Goal: Complete application form

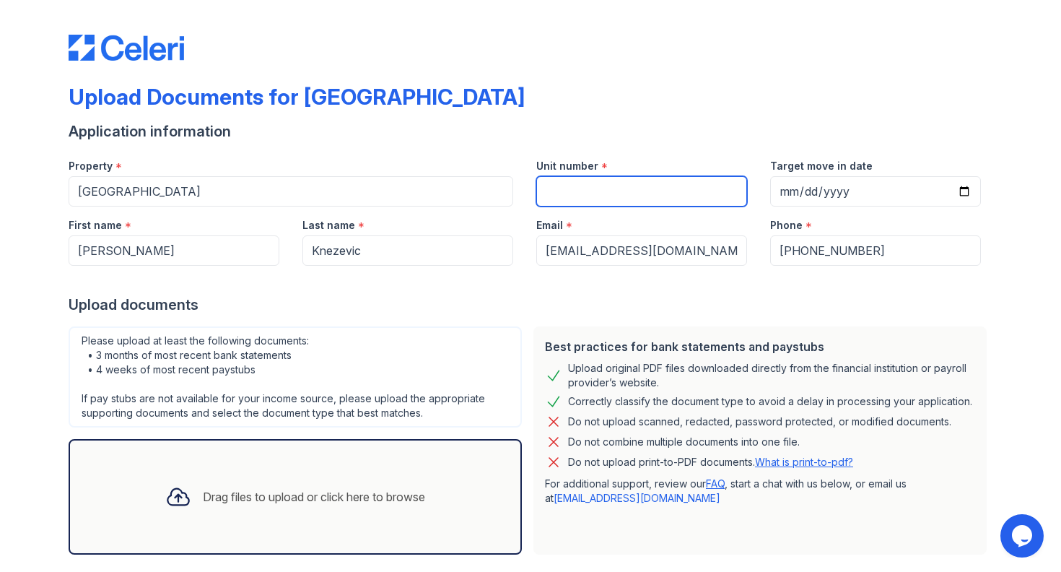
click at [577, 196] on input "Unit number" at bounding box center [641, 191] width 211 height 30
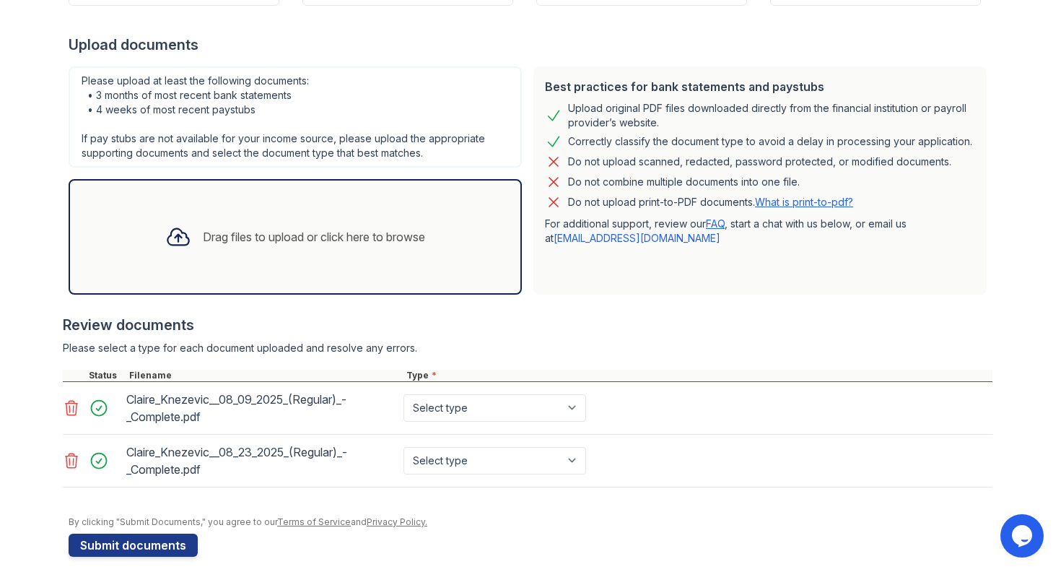
scroll to position [274, 0]
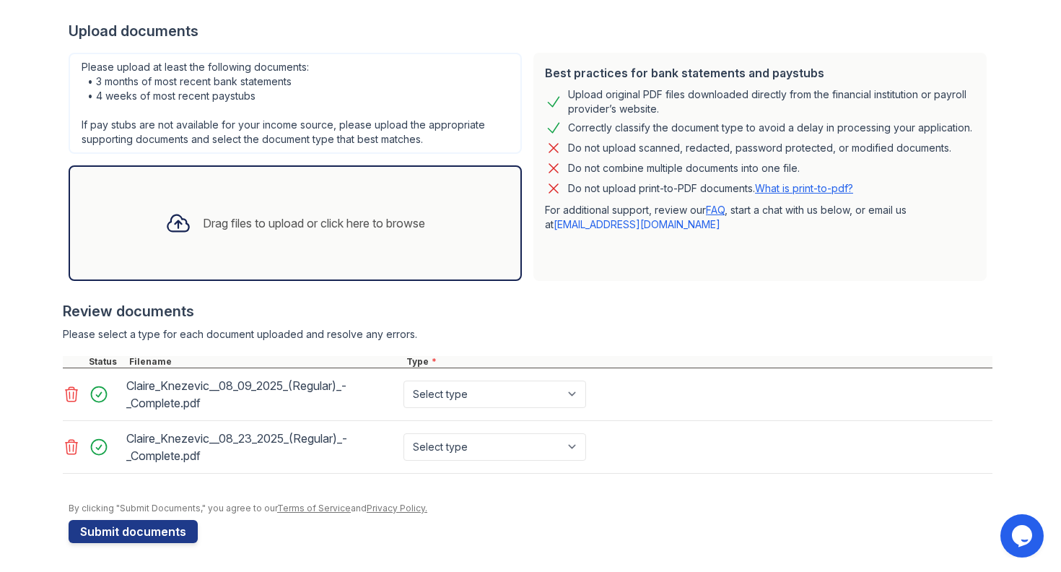
type input "301"
click at [485, 391] on select "Select type Paystub Bank Statement Offer Letter Tax Documents Benefit Award Let…" at bounding box center [494, 393] width 183 height 27
select select "paystub"
click at [471, 446] on select "Select type Paystub Bank Statement Offer Letter Tax Documents Benefit Award Let…" at bounding box center [494, 446] width 183 height 27
select select "paystub"
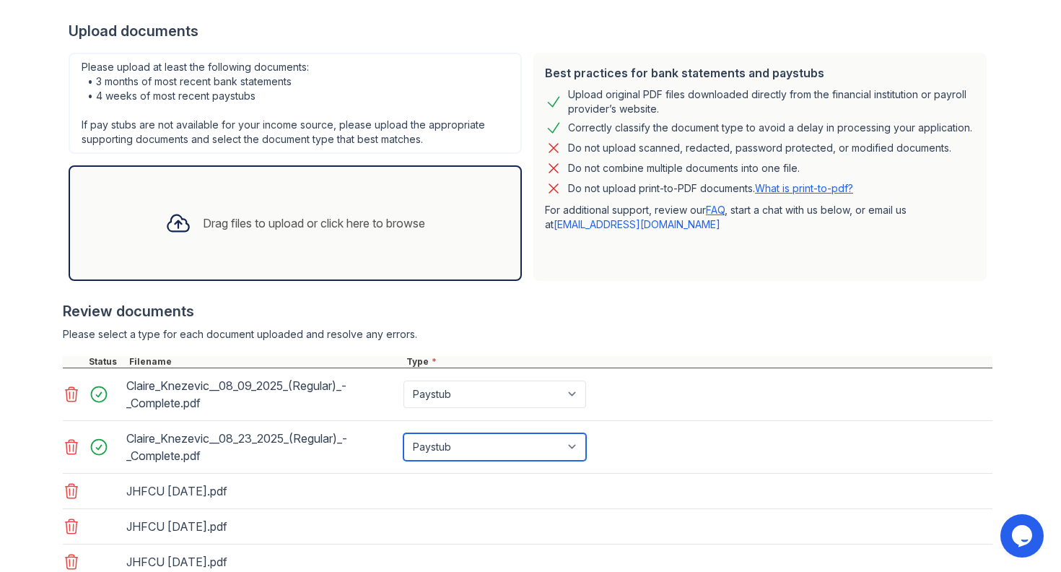
scroll to position [380, 0]
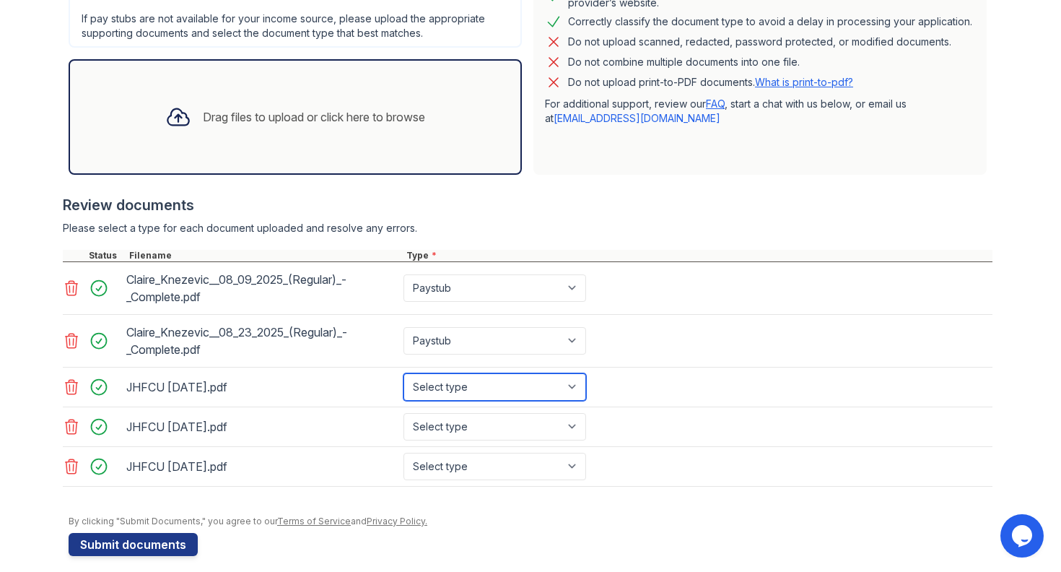
click at [525, 386] on select "Select type Paystub Bank Statement Offer Letter Tax Documents Benefit Award Let…" at bounding box center [494, 386] width 183 height 27
select select "bank_statement"
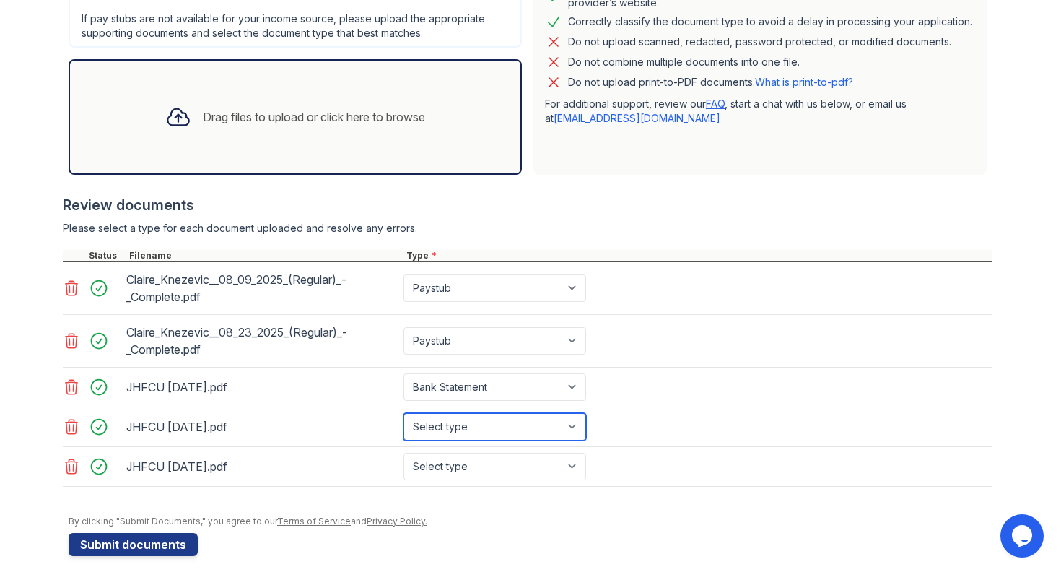
click at [518, 414] on select "Select type Paystub Bank Statement Offer Letter Tax Documents Benefit Award Let…" at bounding box center [494, 426] width 183 height 27
select select "bank_statement"
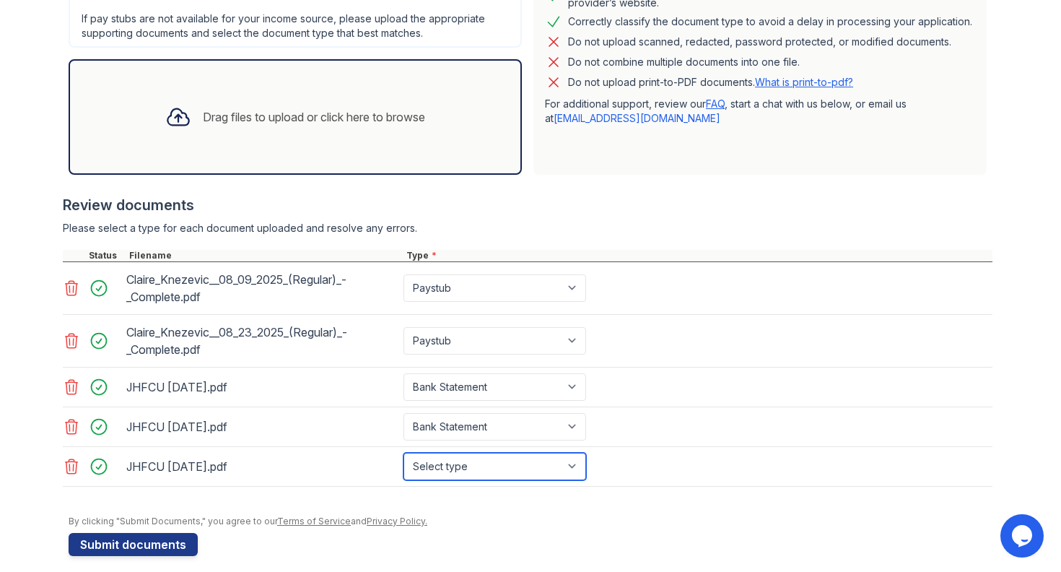
click at [489, 467] on select "Select type Paystub Bank Statement Offer Letter Tax Documents Benefit Award Let…" at bounding box center [494, 466] width 183 height 27
select select "bank_statement"
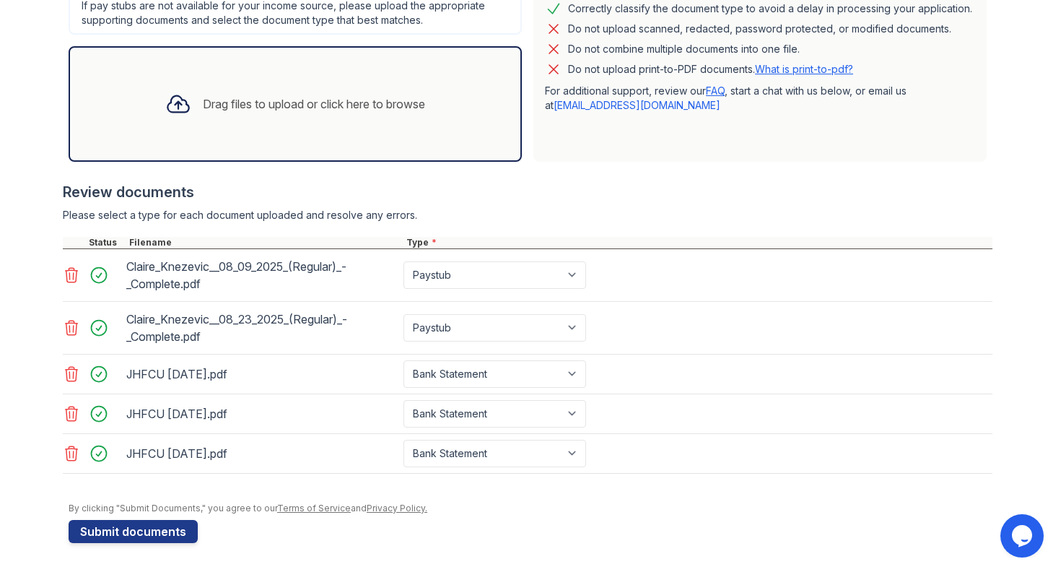
click at [510, 538] on form "Application information Property * Arrive Streeterville Unit number * 301 Targe…" at bounding box center [531, 136] width 924 height 814
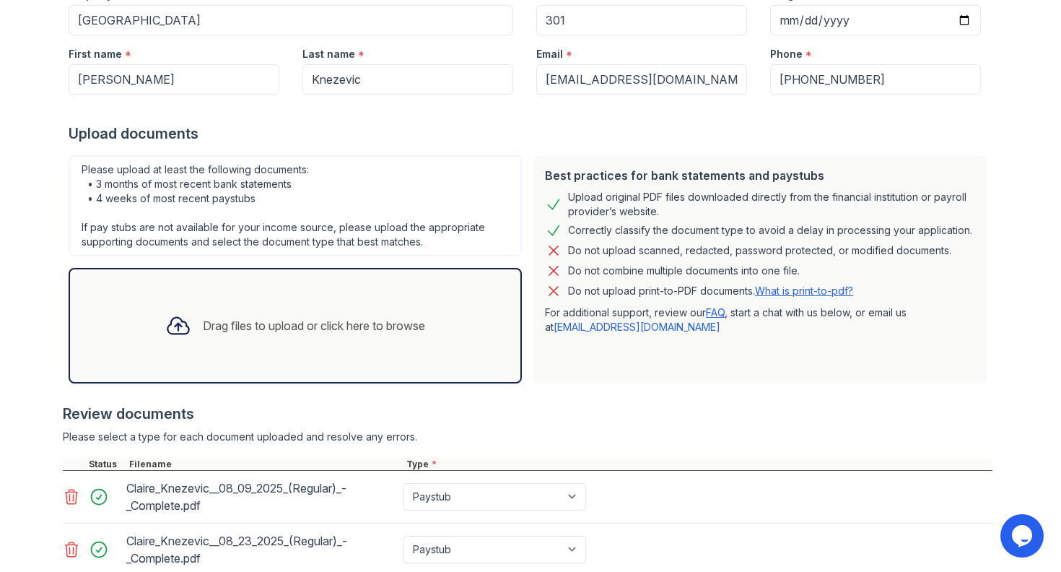
scroll to position [0, 0]
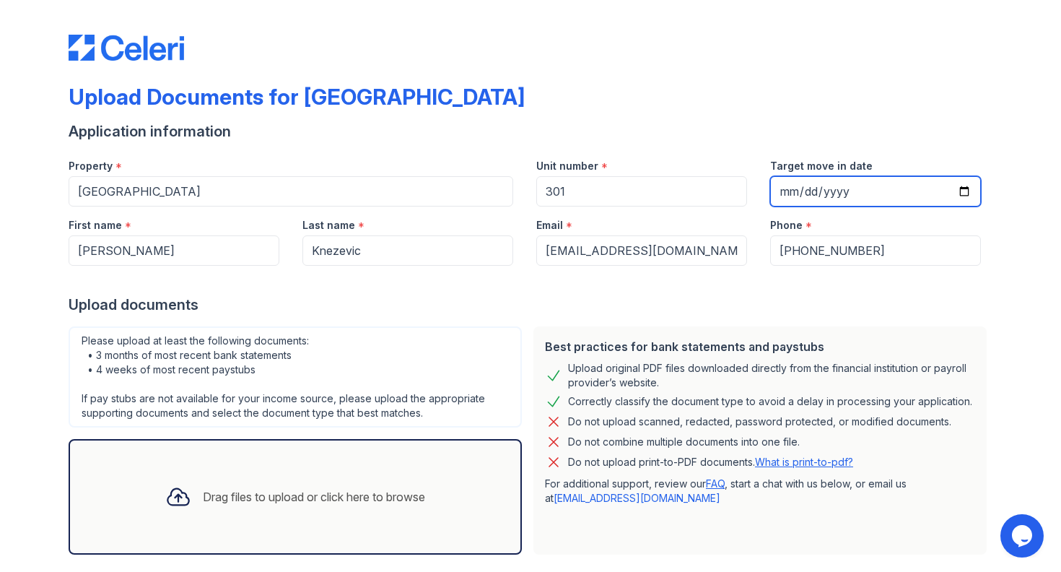
click at [808, 196] on input "Target move in date" at bounding box center [875, 191] width 211 height 30
click at [961, 195] on input "Target move in date" at bounding box center [875, 191] width 211 height 30
type input "2025-08-29"
click at [796, 300] on div "Upload documents" at bounding box center [531, 304] width 924 height 20
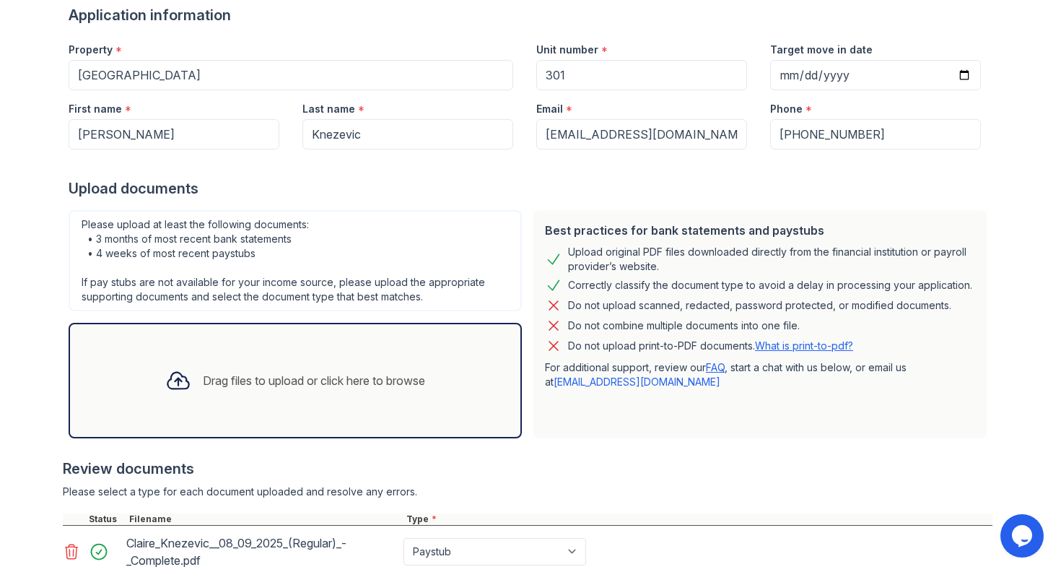
scroll to position [393, 0]
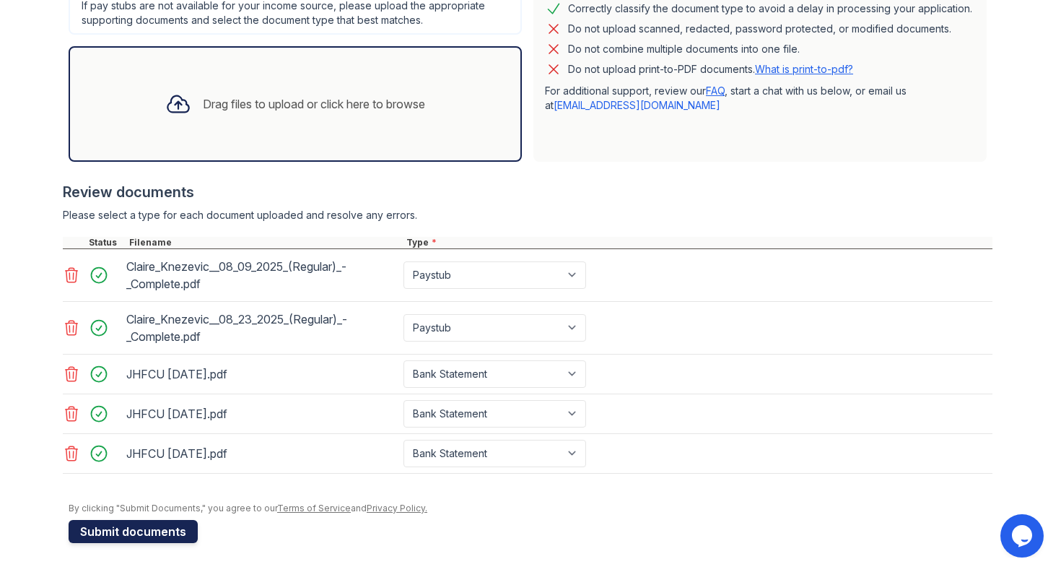
click at [145, 529] on button "Submit documents" at bounding box center [133, 531] width 129 height 23
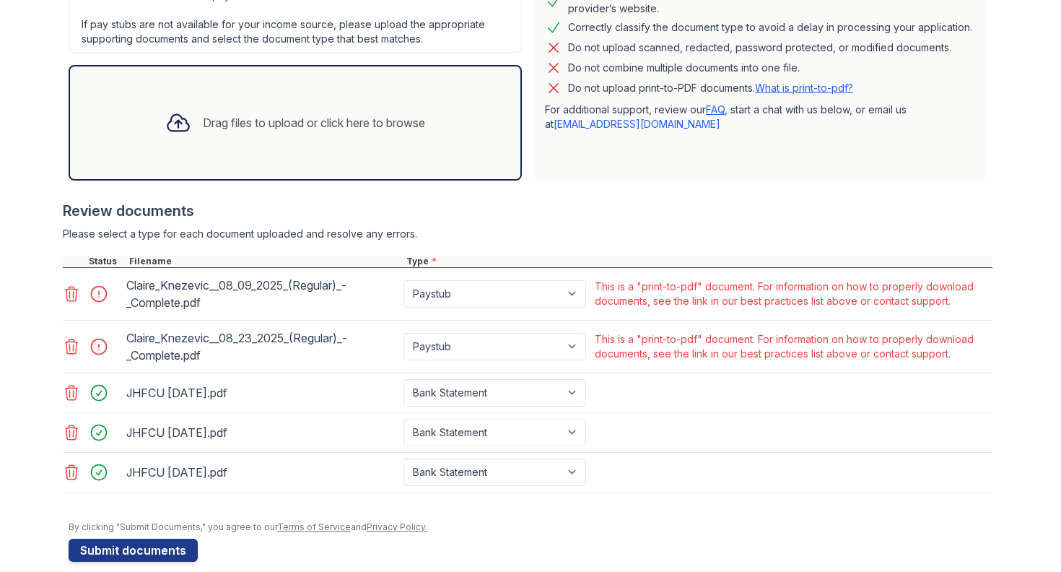
scroll to position [433, 0]
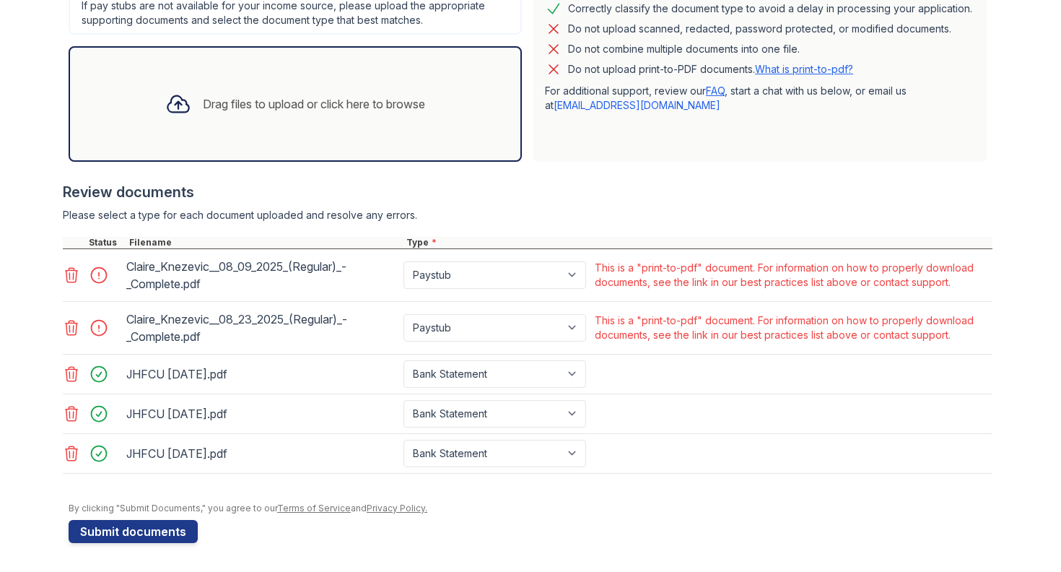
click at [808, 70] on link "What is print-to-pdf?" at bounding box center [804, 69] width 98 height 12
click at [620, 108] on link "support@getceleri.com" at bounding box center [637, 105] width 167 height 12
click at [65, 274] on icon at bounding box center [71, 274] width 17 height 17
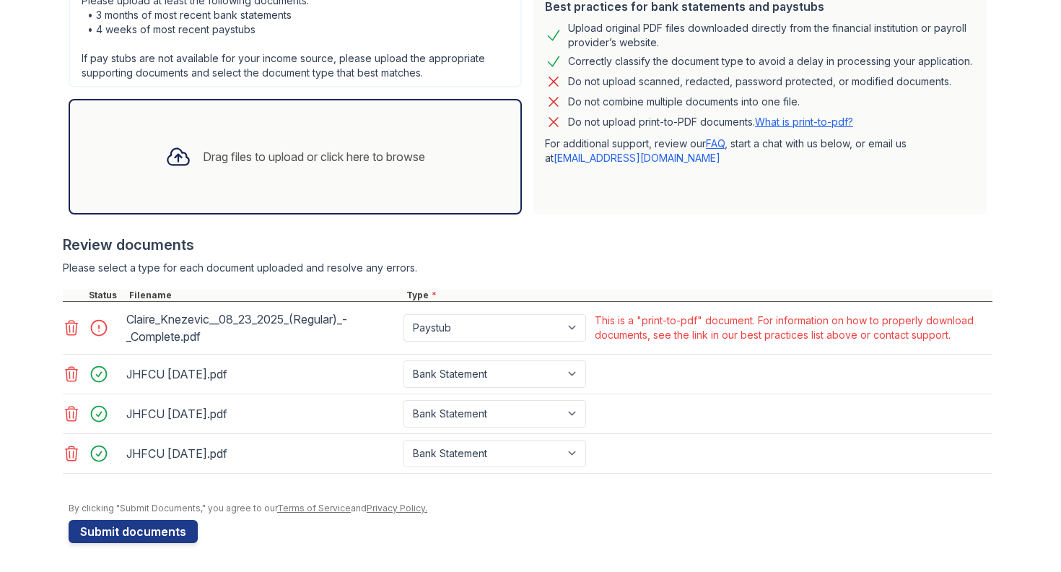
click at [66, 328] on icon at bounding box center [71, 327] width 17 height 17
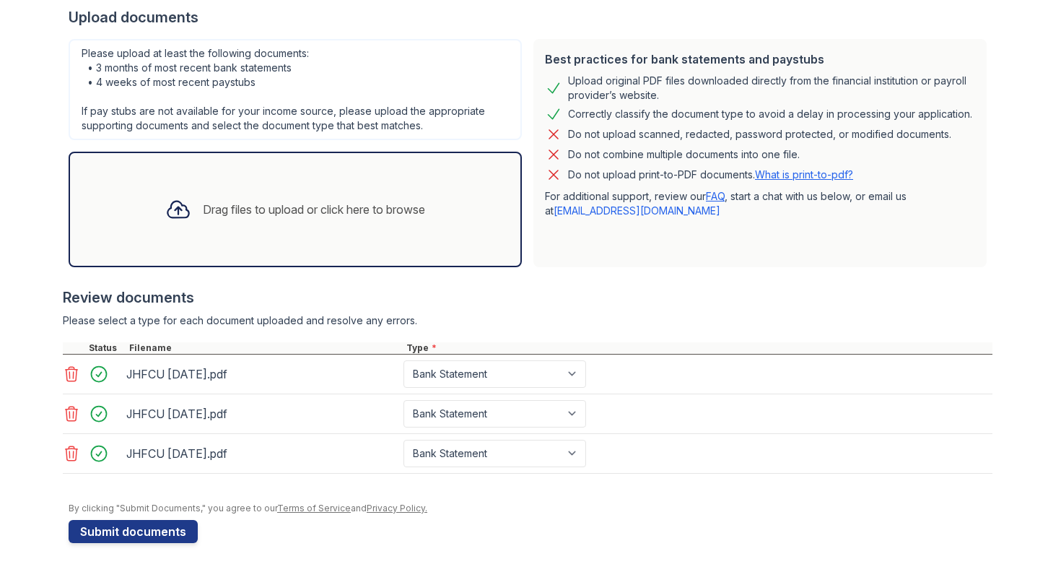
scroll to position [380, 0]
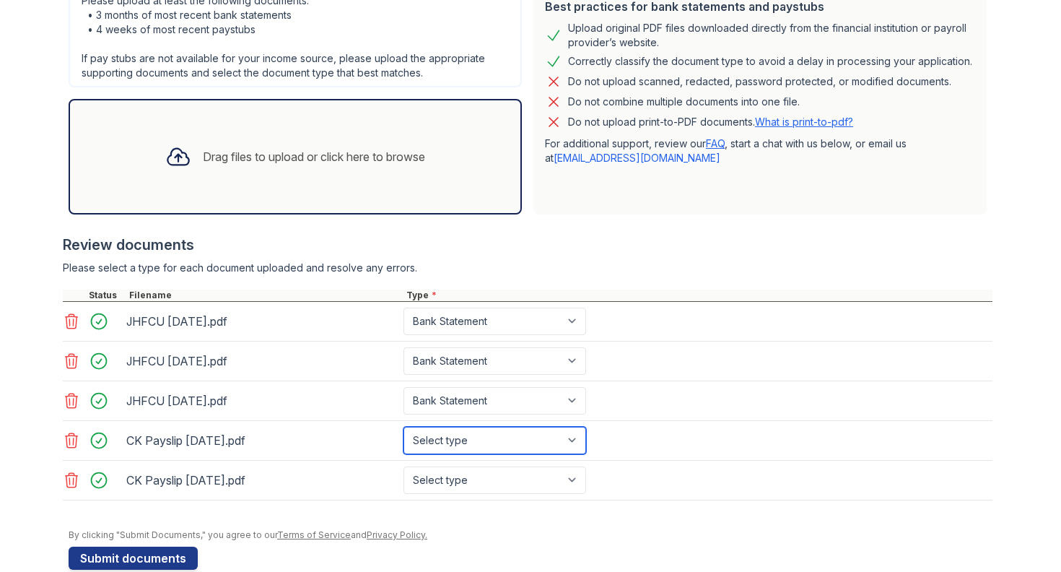
click at [466, 446] on select "Select type Paystub Bank Statement Offer Letter Tax Documents Benefit Award Let…" at bounding box center [494, 440] width 183 height 27
select select "paystub"
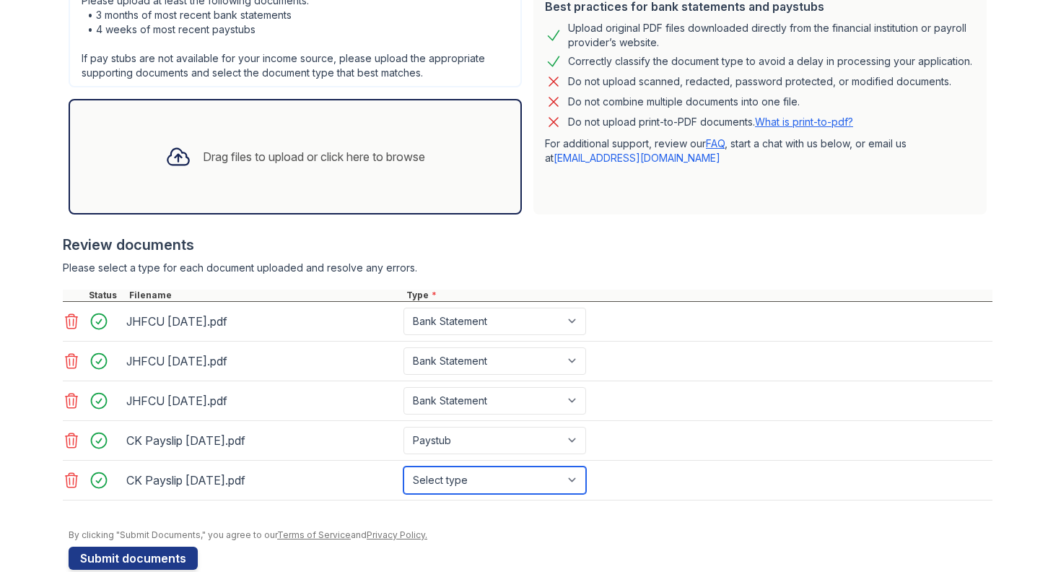
click at [463, 478] on select "Select type Paystub Bank Statement Offer Letter Tax Documents Benefit Award Let…" at bounding box center [494, 479] width 183 height 27
select select "paystub"
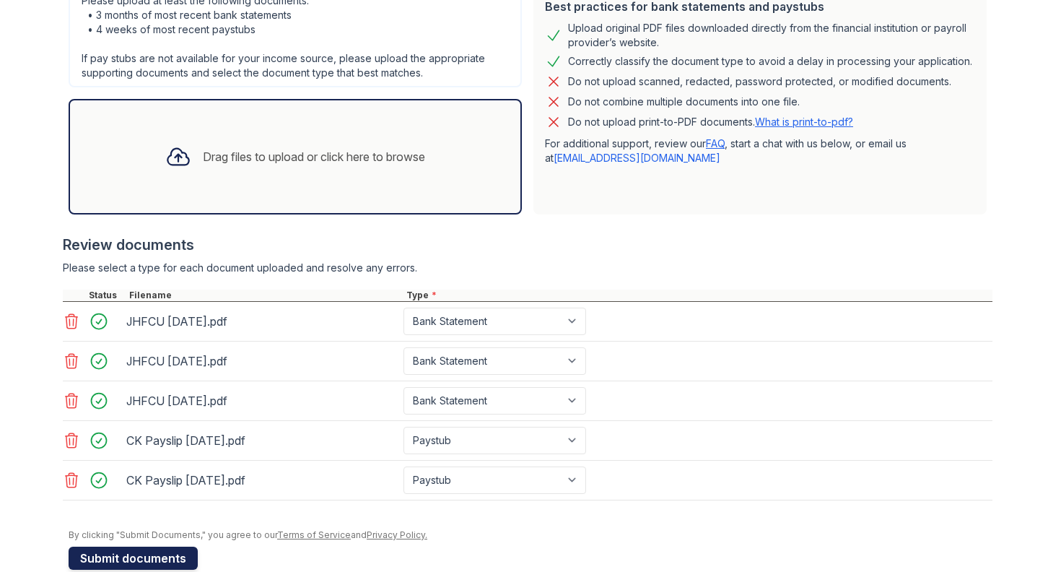
click at [165, 558] on button "Submit documents" at bounding box center [133, 557] width 129 height 23
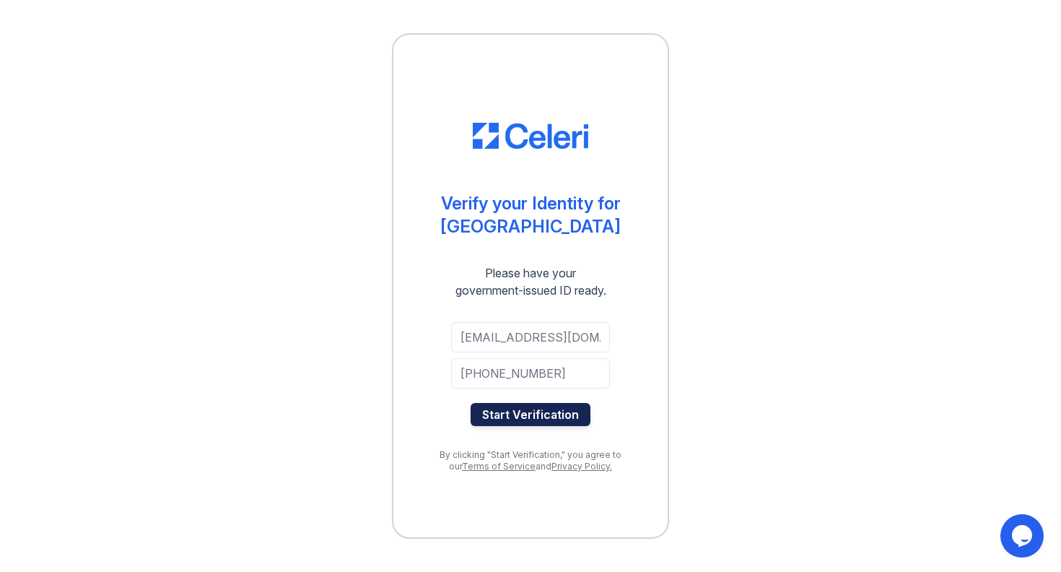
click at [512, 414] on button "Start Verification" at bounding box center [531, 414] width 120 height 23
